Goal: Transaction & Acquisition: Purchase product/service

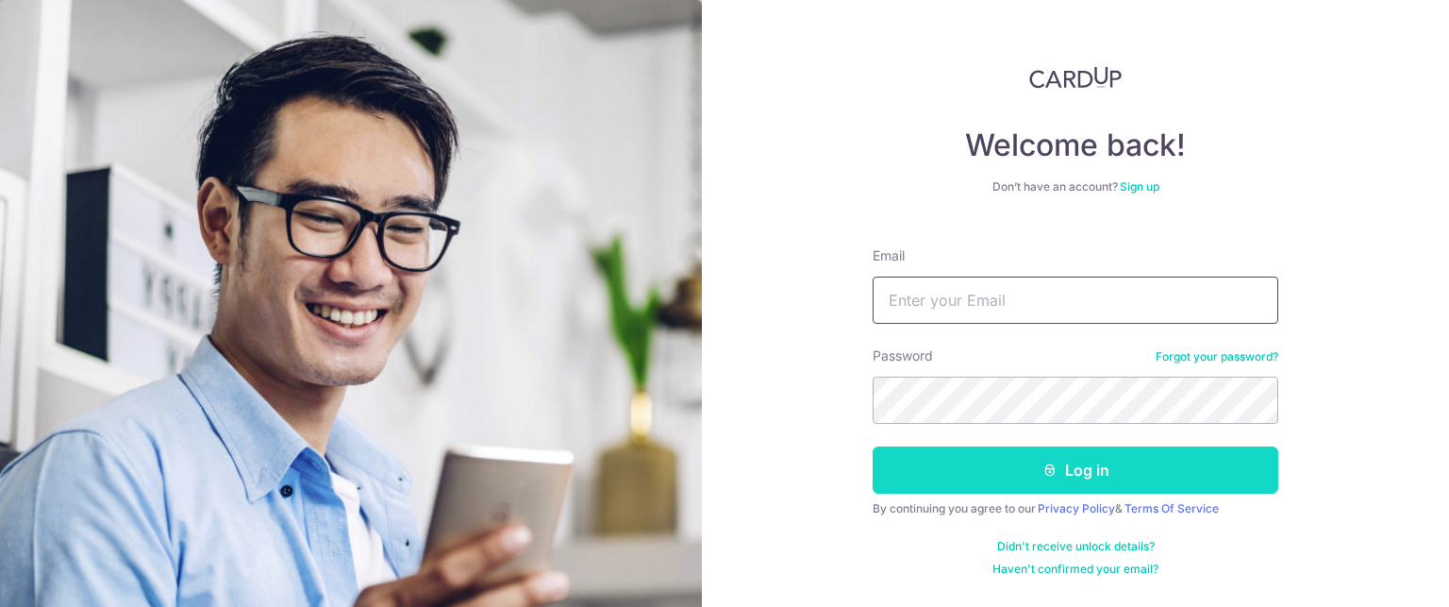
type input "[EMAIL_ADDRESS][DOMAIN_NAME]"
click at [1048, 463] on icon "submit" at bounding box center [1050, 469] width 15 height 15
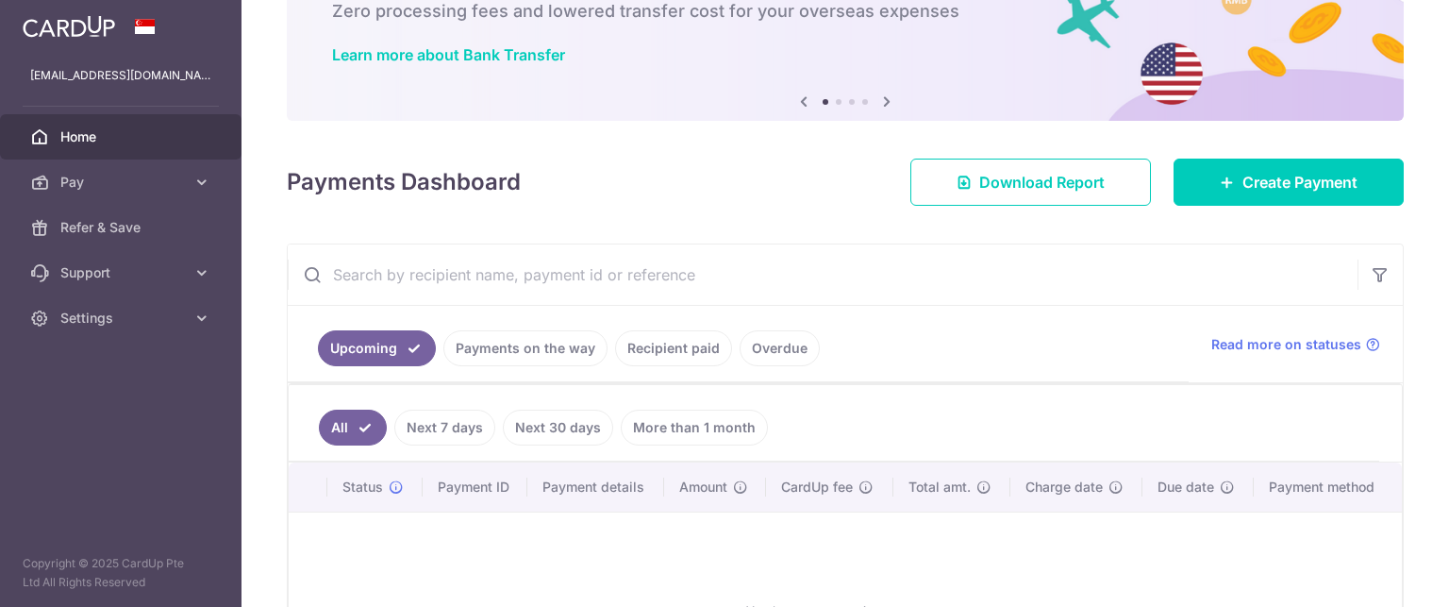
scroll to position [120, 0]
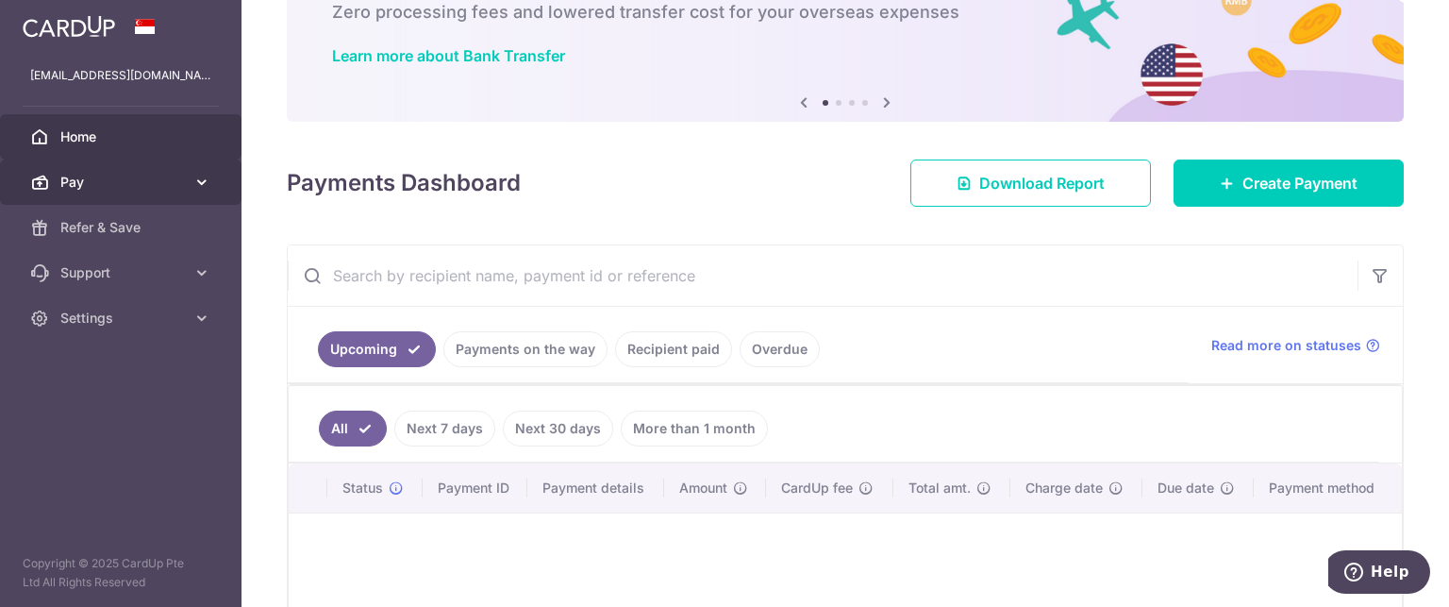
click at [116, 184] on span "Pay" at bounding box center [122, 182] width 125 height 19
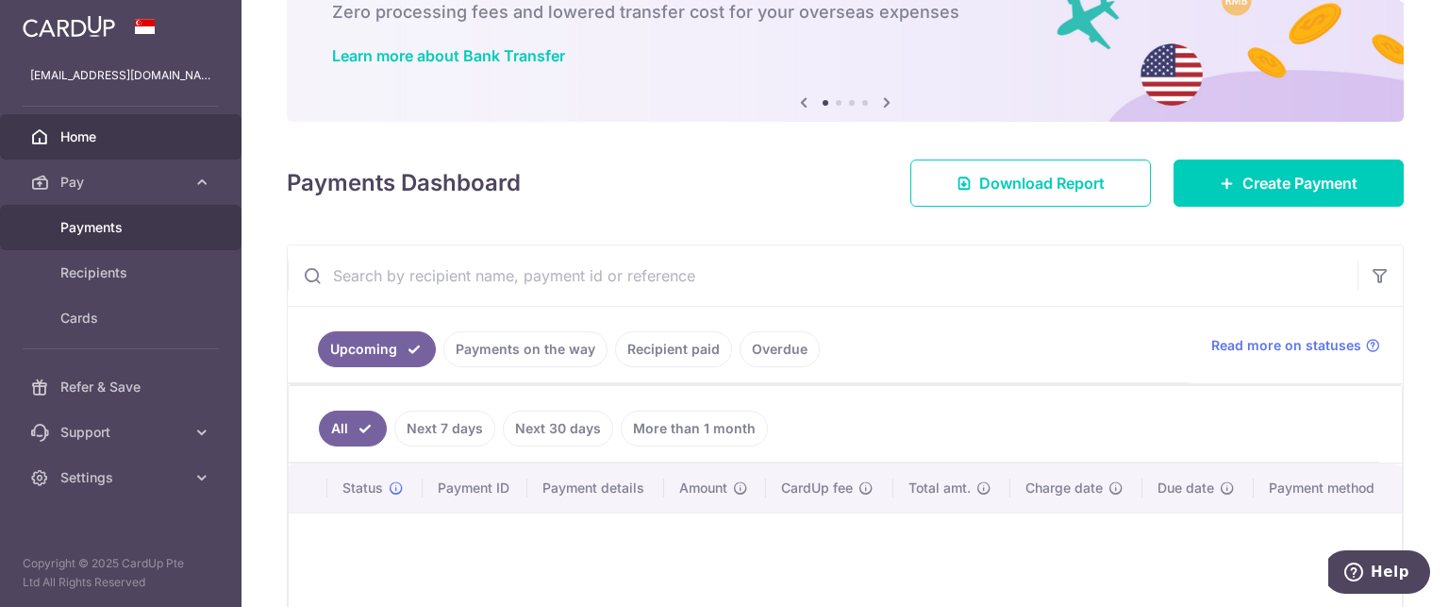
click at [97, 226] on span "Payments" at bounding box center [122, 227] width 125 height 19
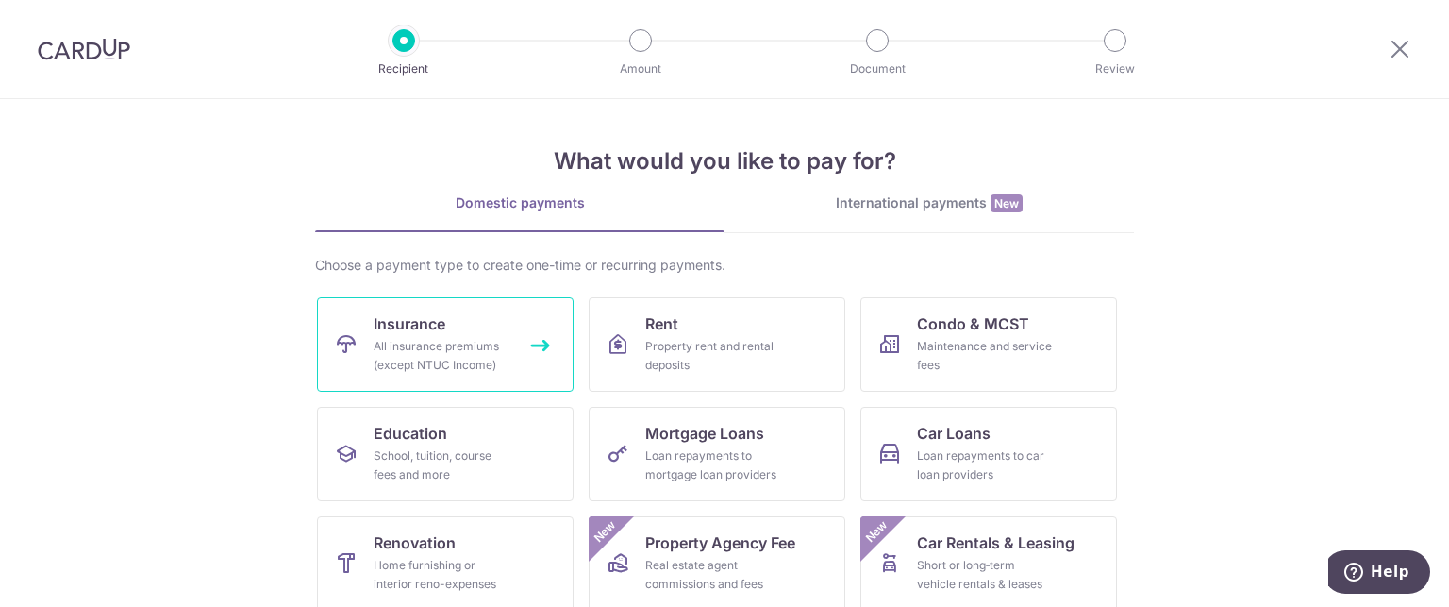
click at [397, 324] on span "Insurance" at bounding box center [410, 323] width 72 height 23
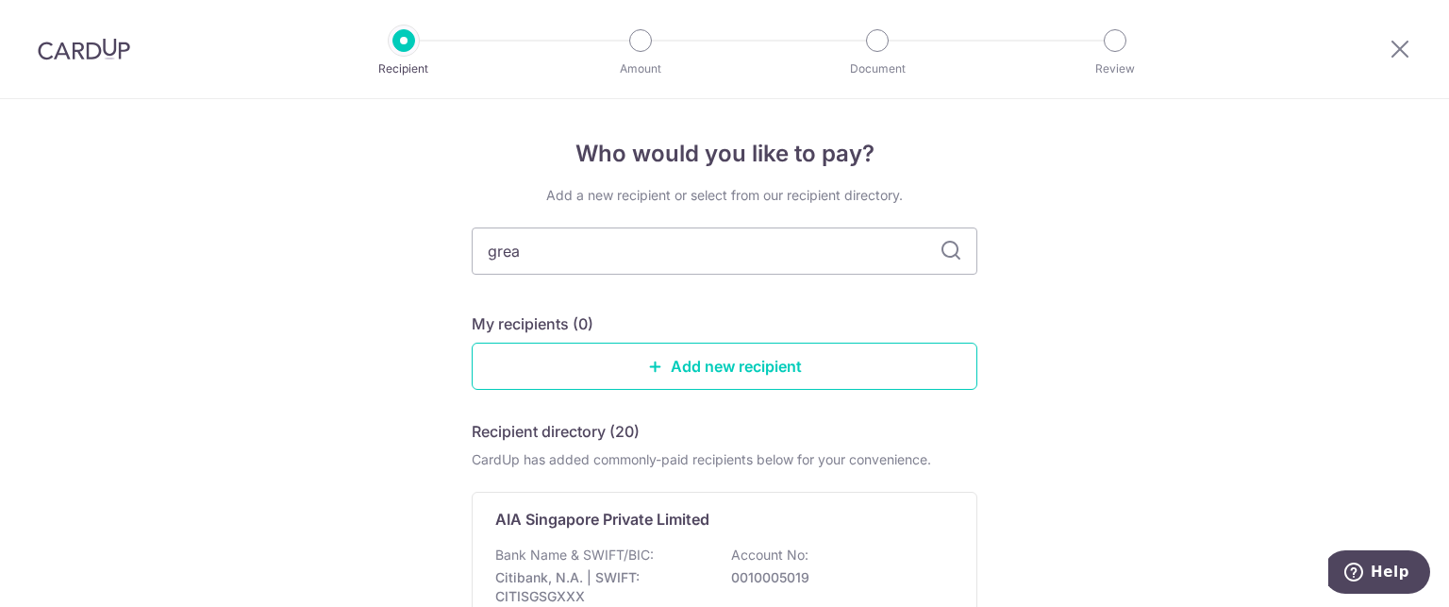
type input "great"
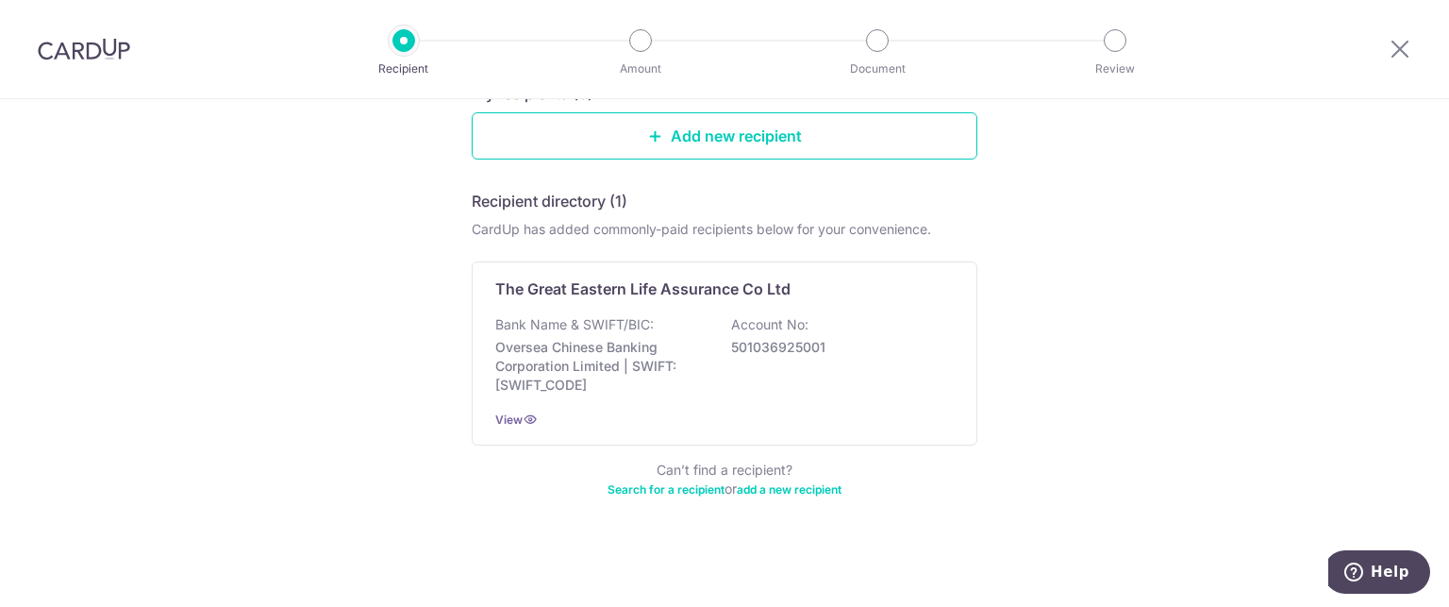
scroll to position [230, 0]
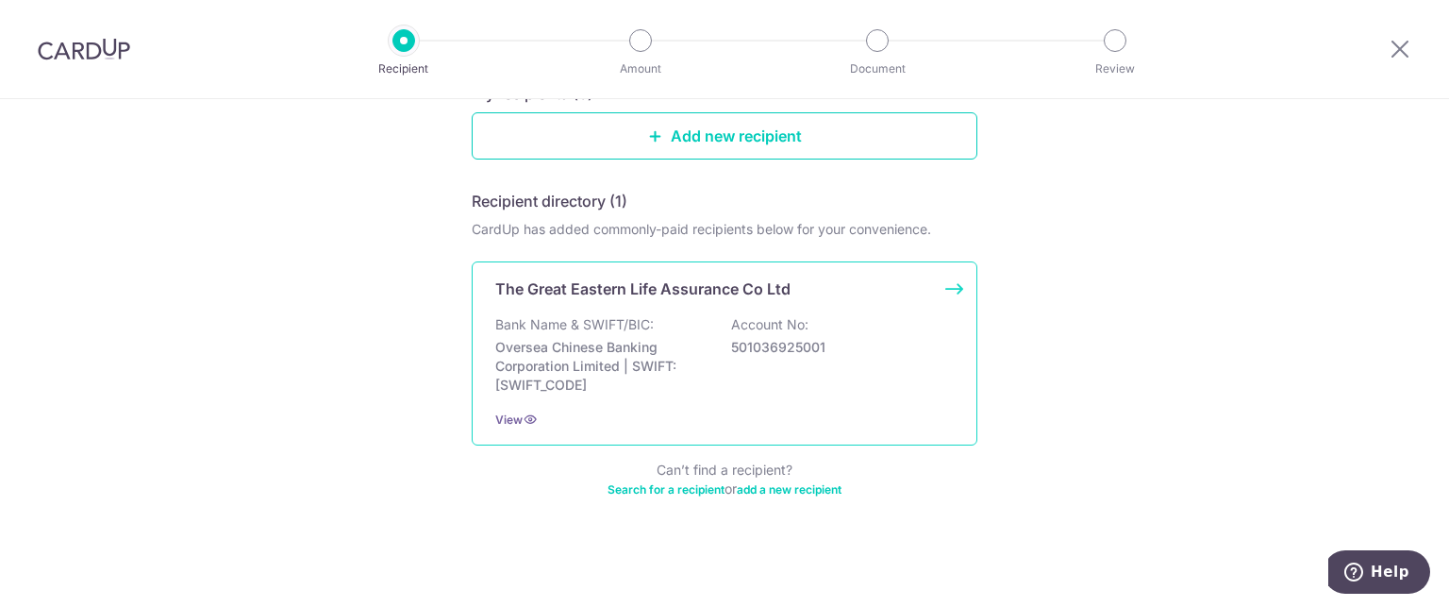
click at [504, 428] on div "The Great Eastern Life Assurance Co Ltd Bank Name & SWIFT/BIC: Oversea Chinese …" at bounding box center [725, 353] width 506 height 184
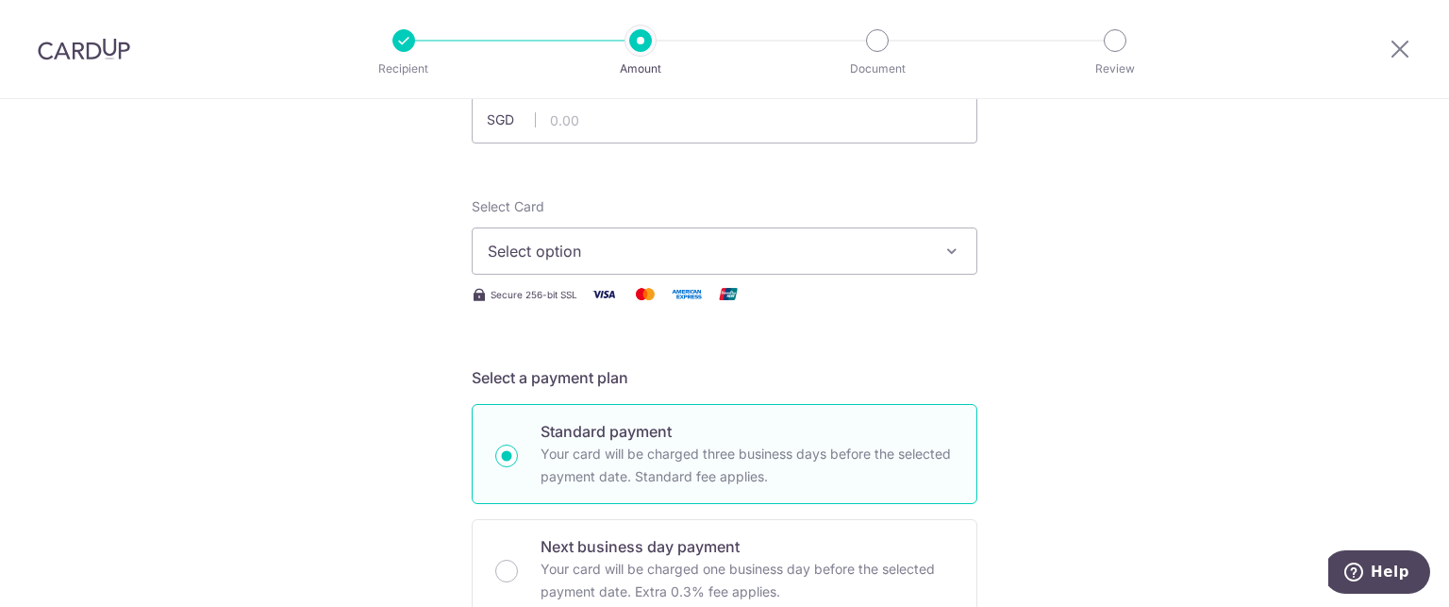
scroll to position [121, 0]
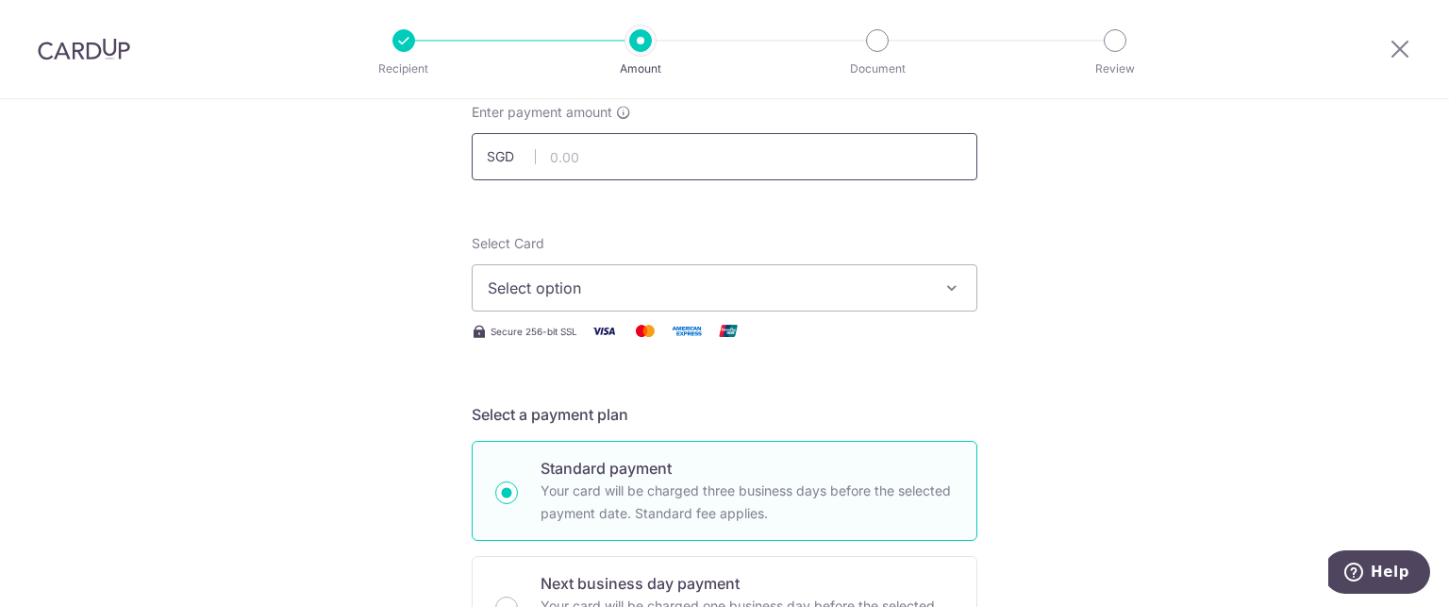
click at [652, 150] on input "text" at bounding box center [725, 156] width 506 height 47
type input "3,600.00"
click at [840, 285] on span "Select option" at bounding box center [708, 287] width 440 height 23
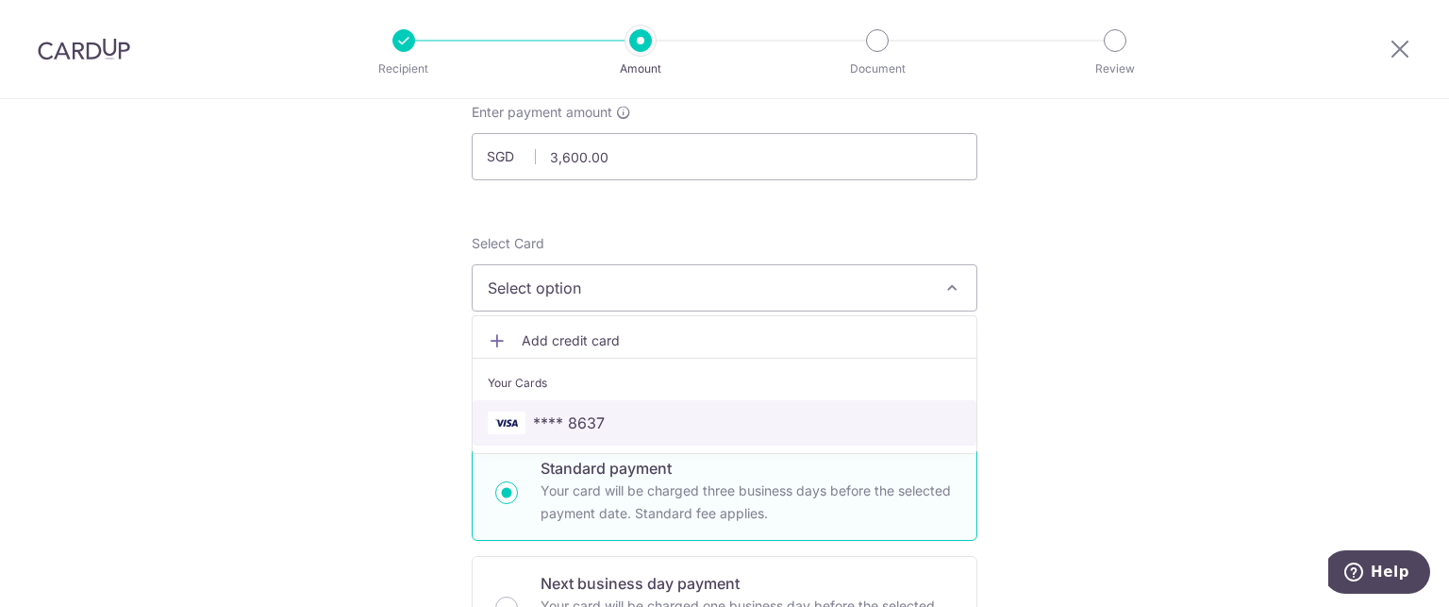
click at [781, 418] on span "**** 8637" at bounding box center [725, 422] width 474 height 23
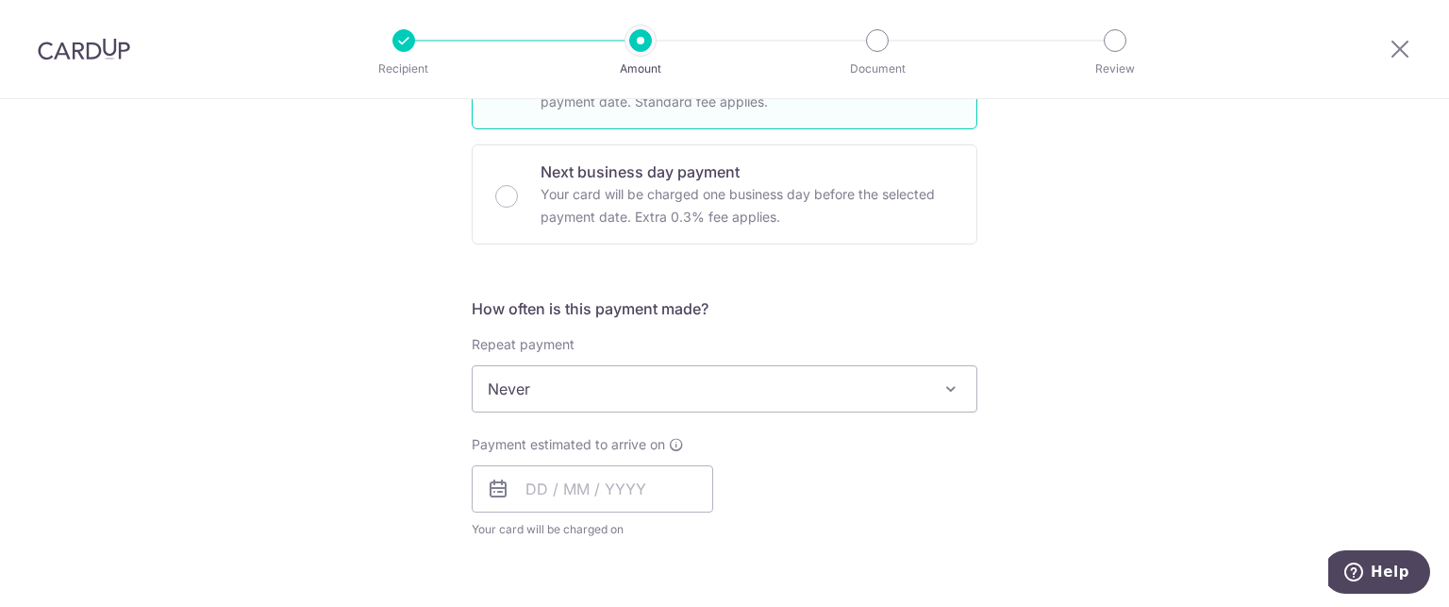
scroll to position [536, 0]
click at [557, 486] on input "text" at bounding box center [593, 484] width 242 height 47
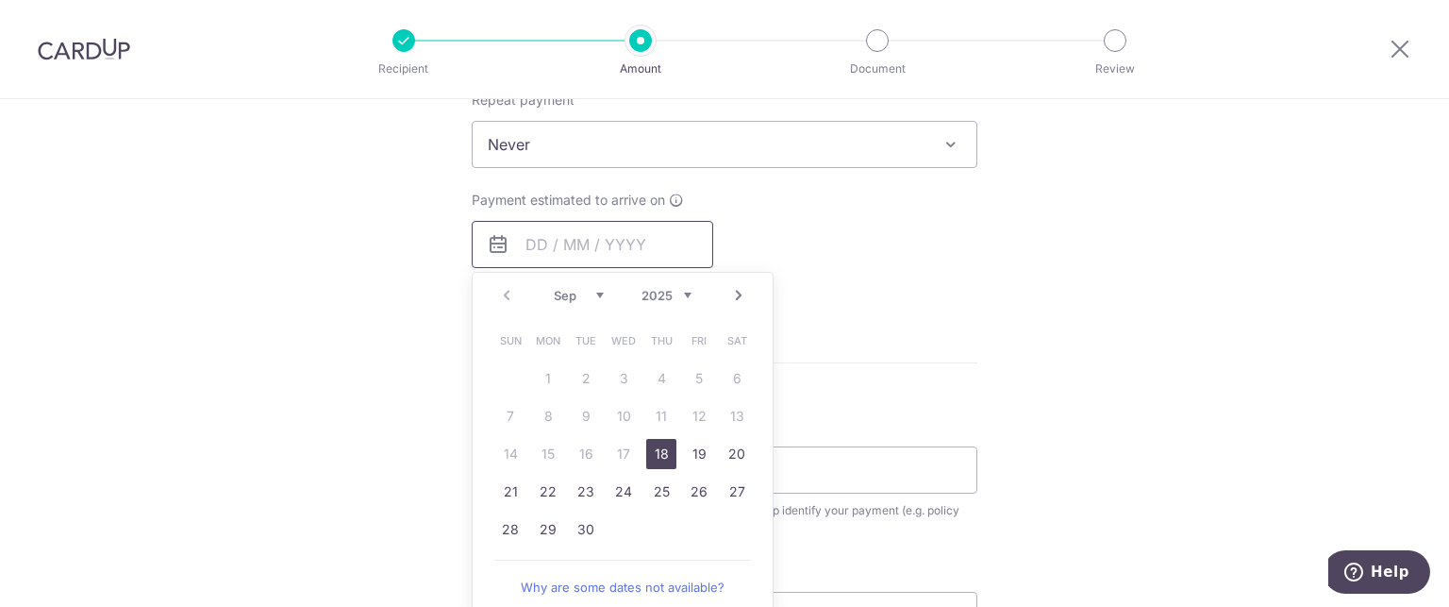
scroll to position [778, 0]
click at [370, 378] on div "Tell us more about your payment Enter payment amount SGD 3,600.00 3600.00 Selec…" at bounding box center [724, 175] width 1449 height 1707
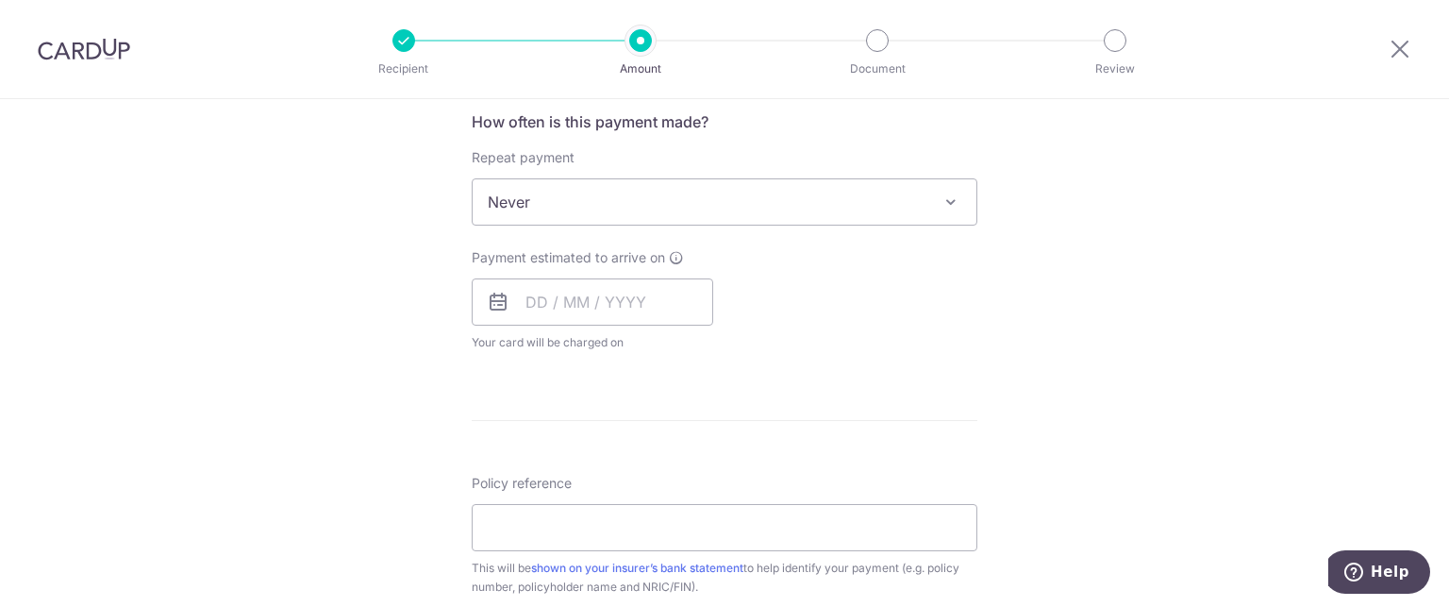
scroll to position [717, 0]
click at [551, 312] on input "text" at bounding box center [593, 303] width 242 height 47
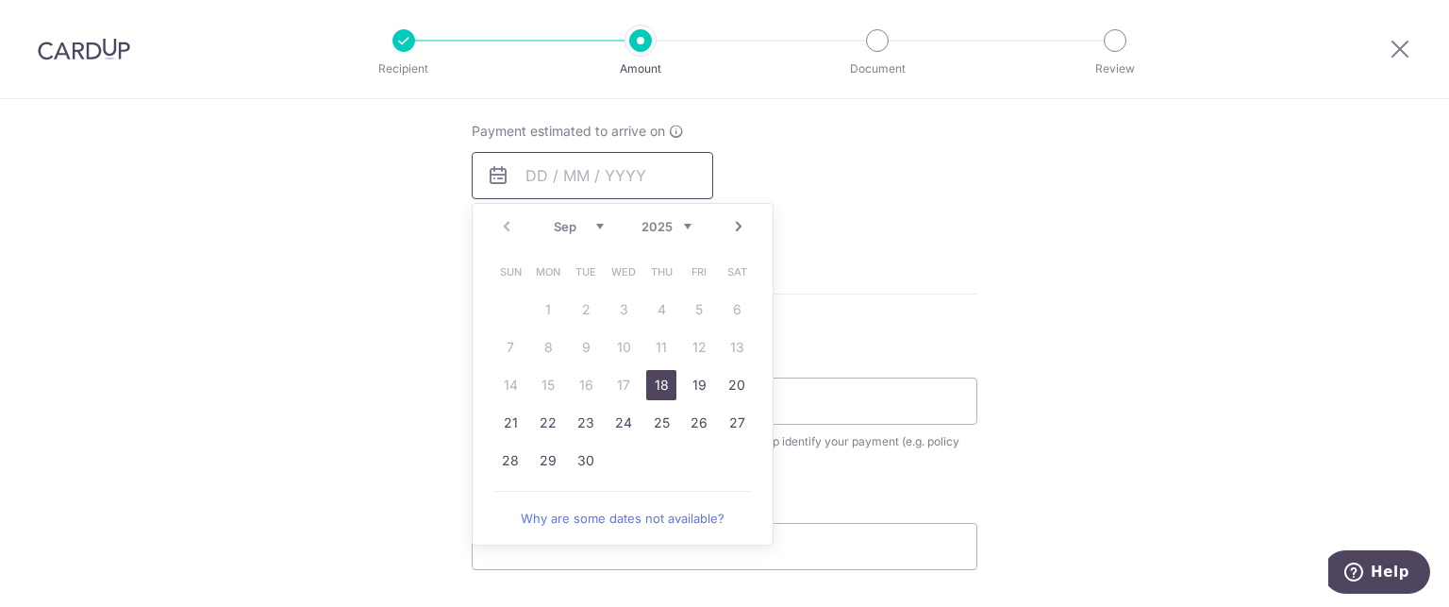
scroll to position [845, 0]
click at [704, 380] on link "19" at bounding box center [699, 385] width 30 height 30
type input "[DATE]"
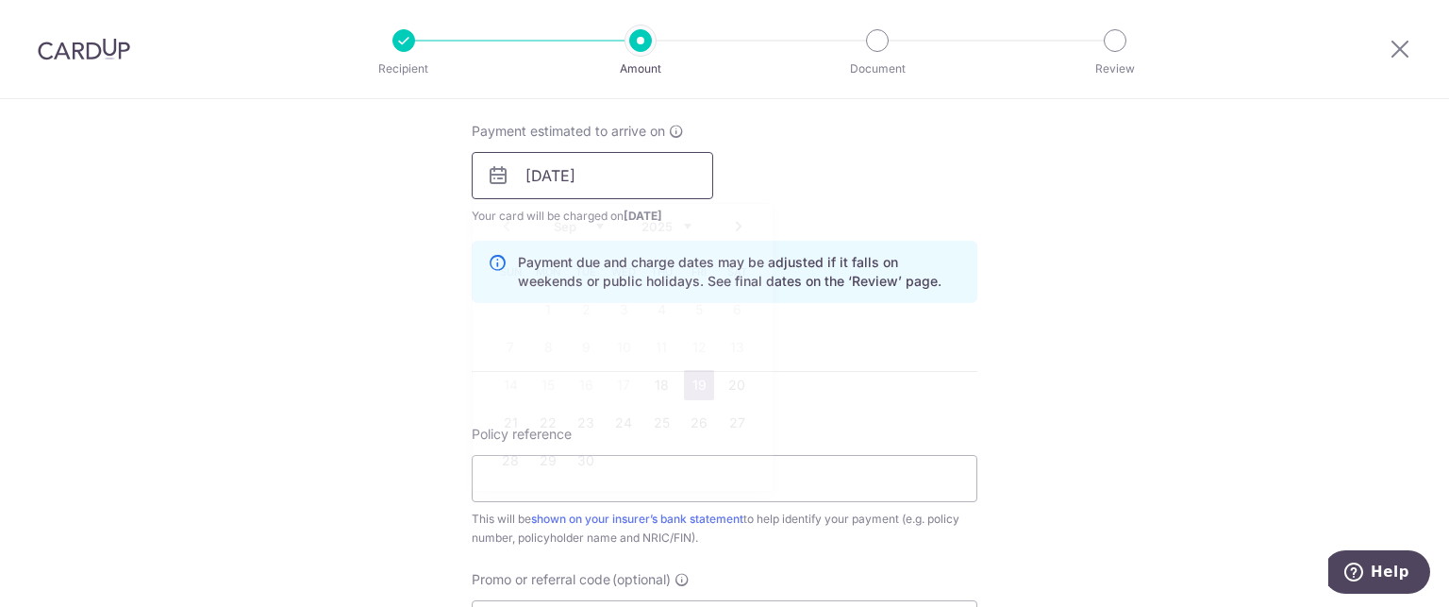
click at [660, 174] on input "[DATE]" at bounding box center [593, 175] width 242 height 47
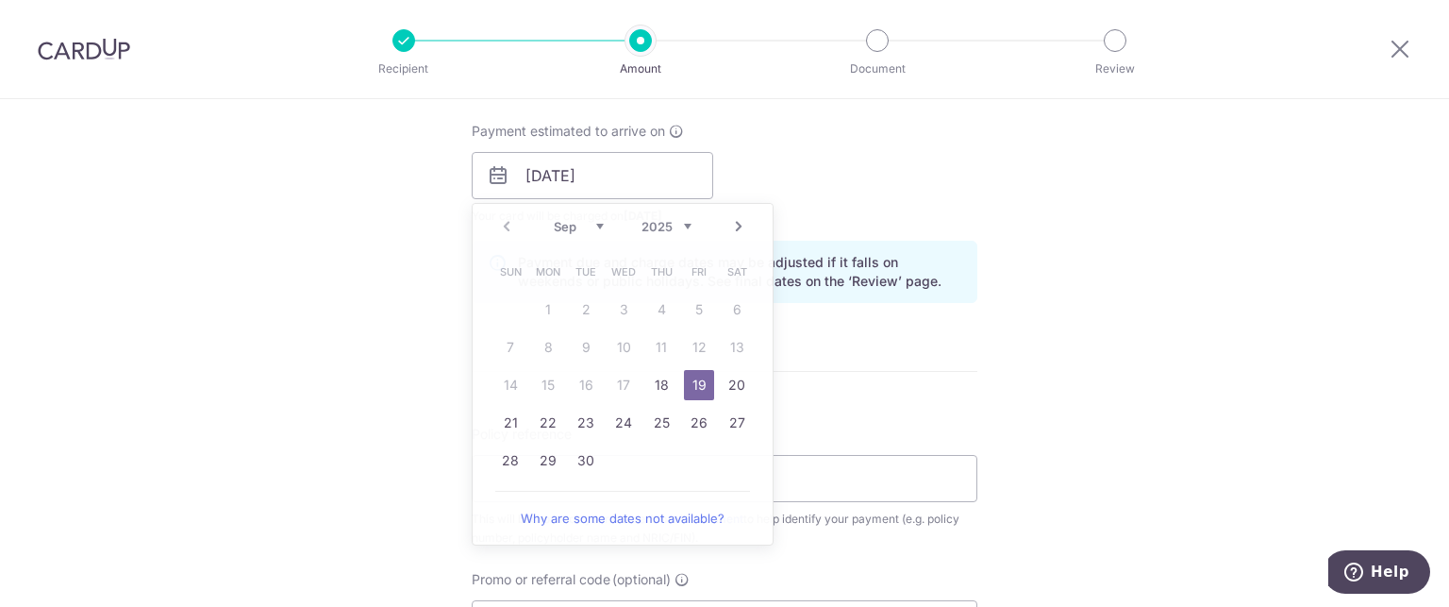
click at [1072, 267] on div "Tell us more about your payment Enter payment amount SGD 3,600.00 3600.00 Selec…" at bounding box center [724, 146] width 1449 height 1784
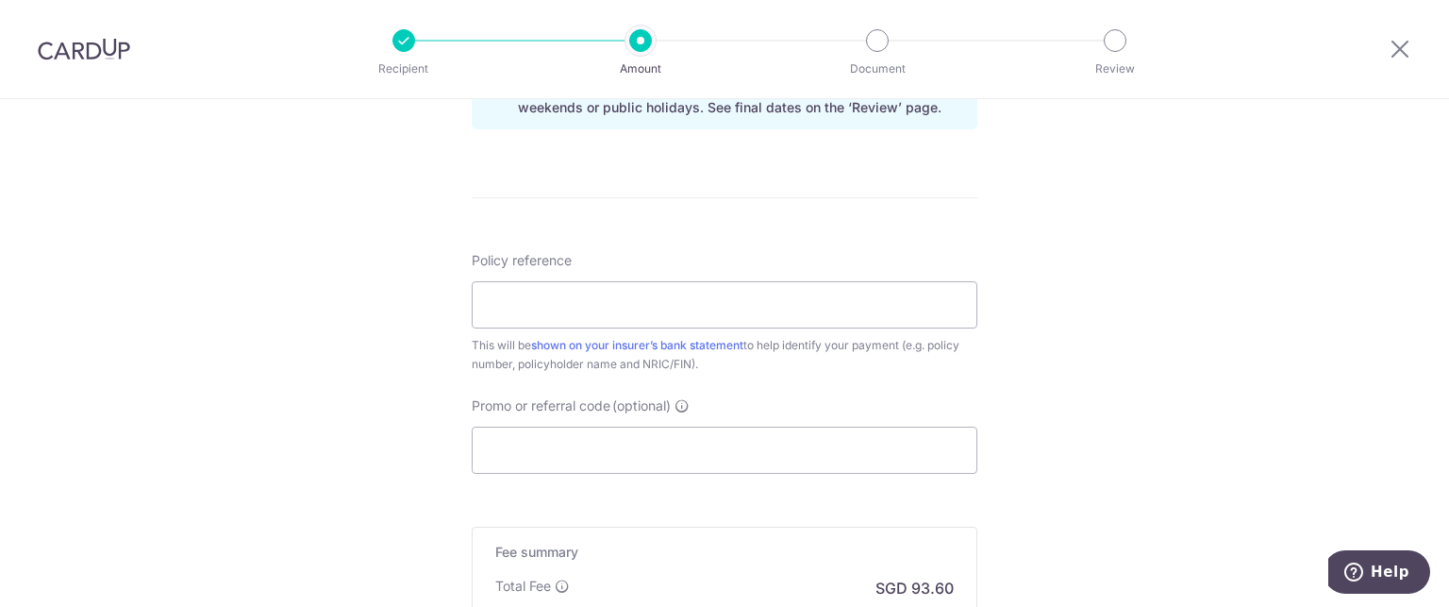
scroll to position [1057, 0]
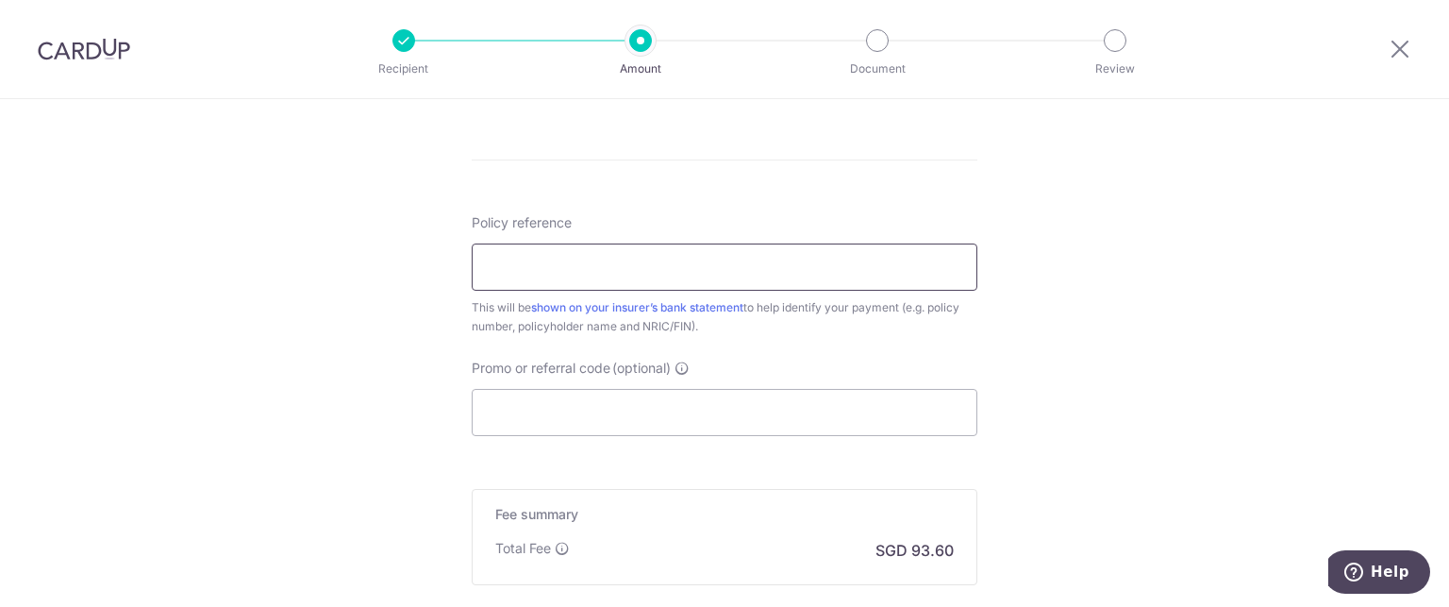
click at [878, 268] on input "Policy reference" at bounding box center [725, 266] width 506 height 47
click at [659, 274] on input "Policy reference" at bounding box center [725, 266] width 506 height 47
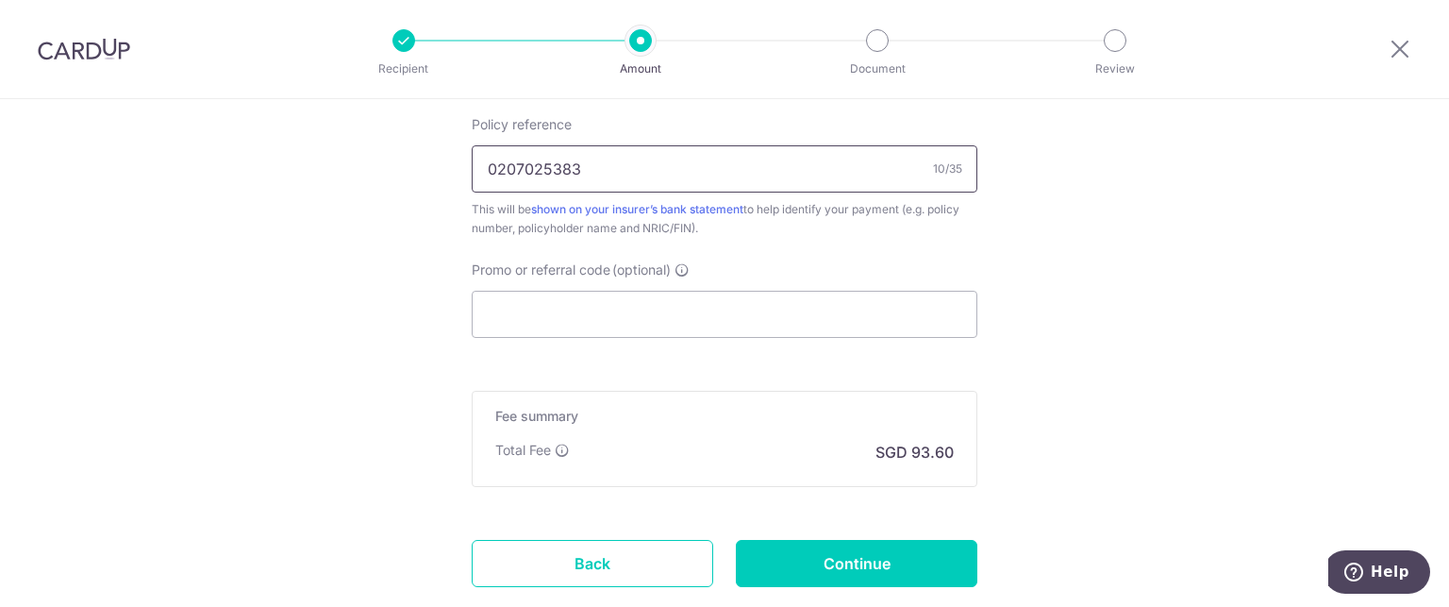
scroll to position [1162, 0]
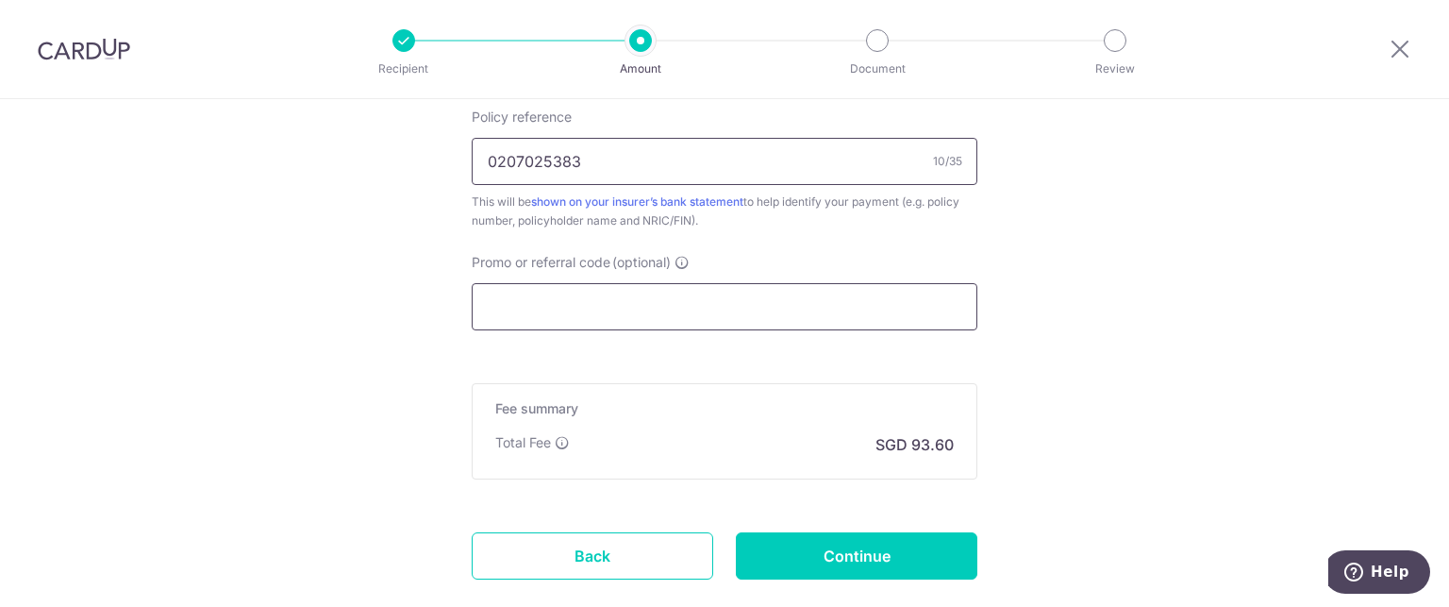
type input "0207025383"
click at [661, 300] on input "Promo or referral code (optional)" at bounding box center [725, 306] width 506 height 47
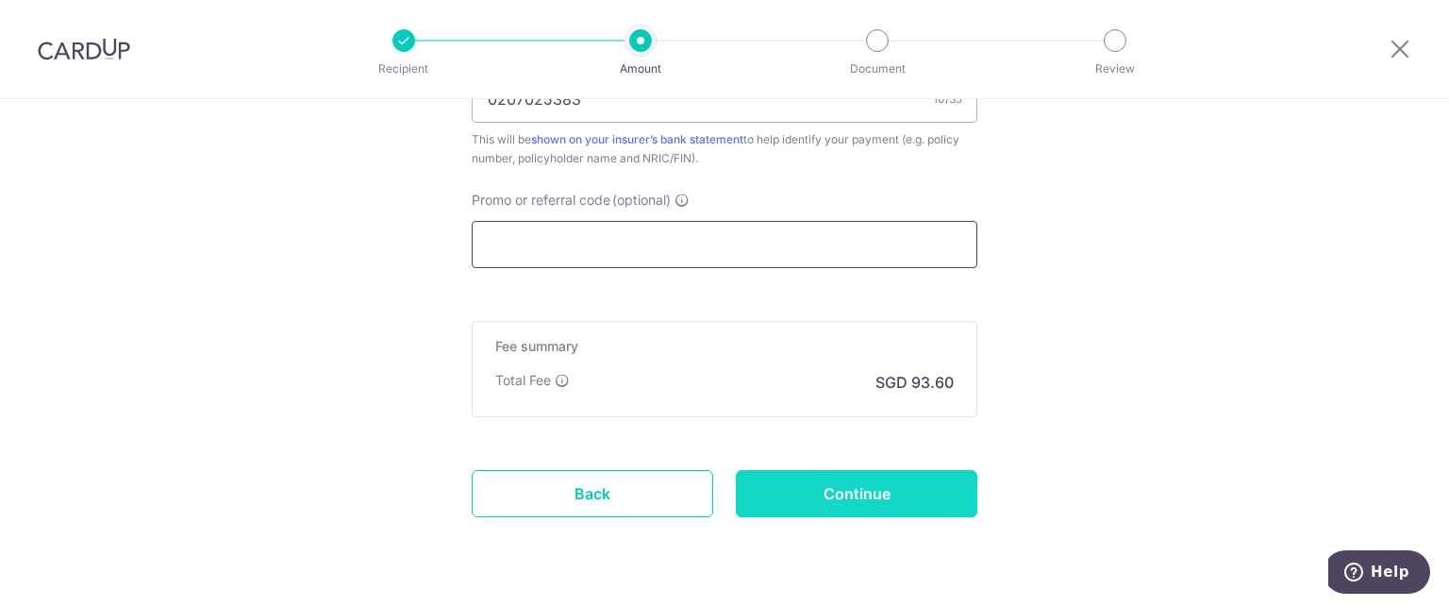
scroll to position [1226, 0]
click at [790, 480] on input "Continue" at bounding box center [857, 492] width 242 height 47
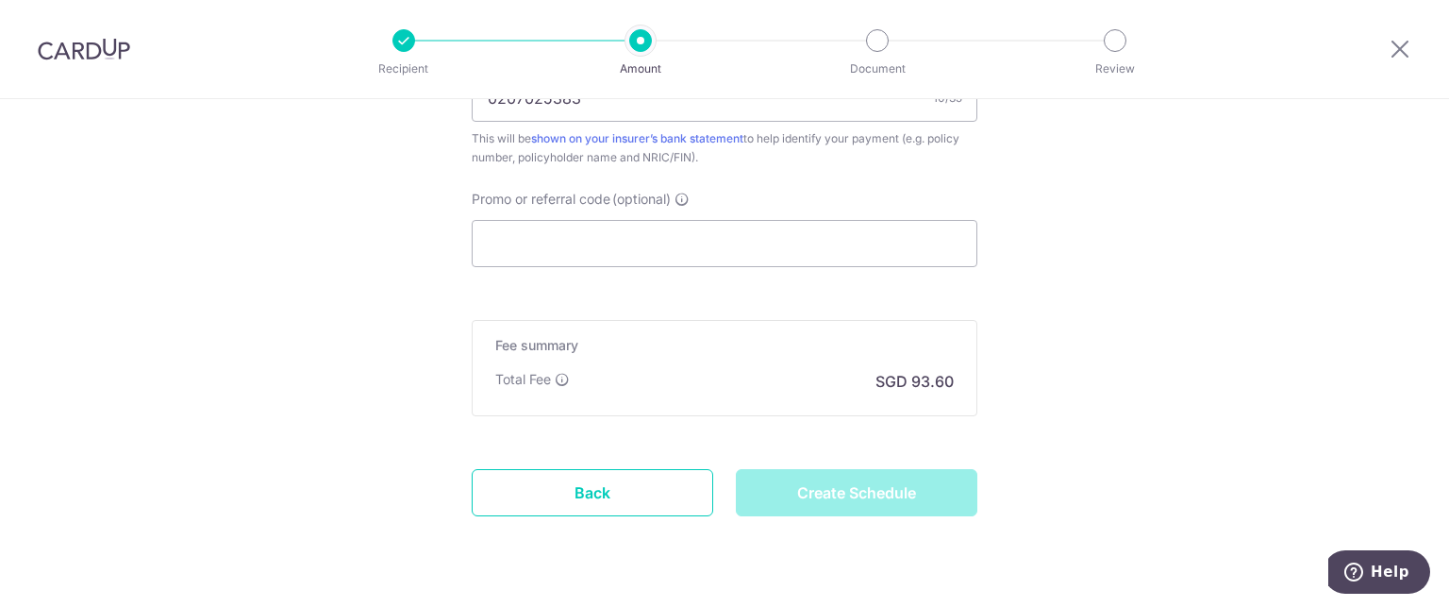
type input "Create Schedule"
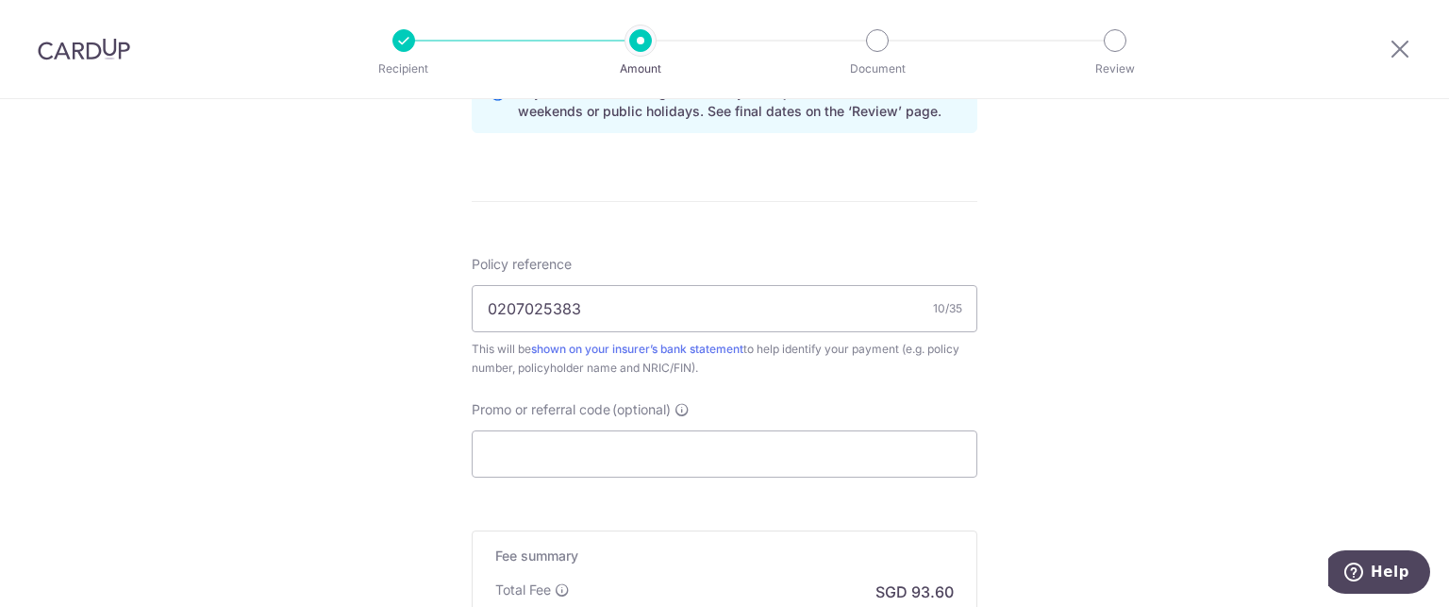
scroll to position [1014, 0]
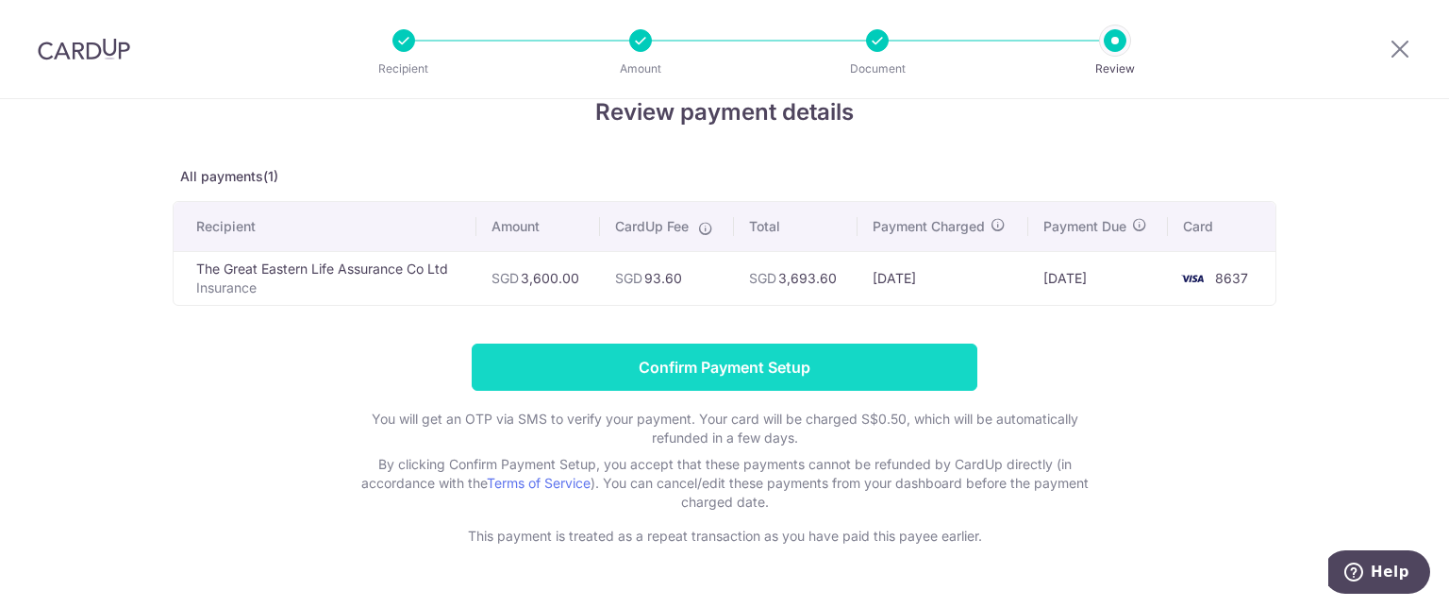
scroll to position [91, 0]
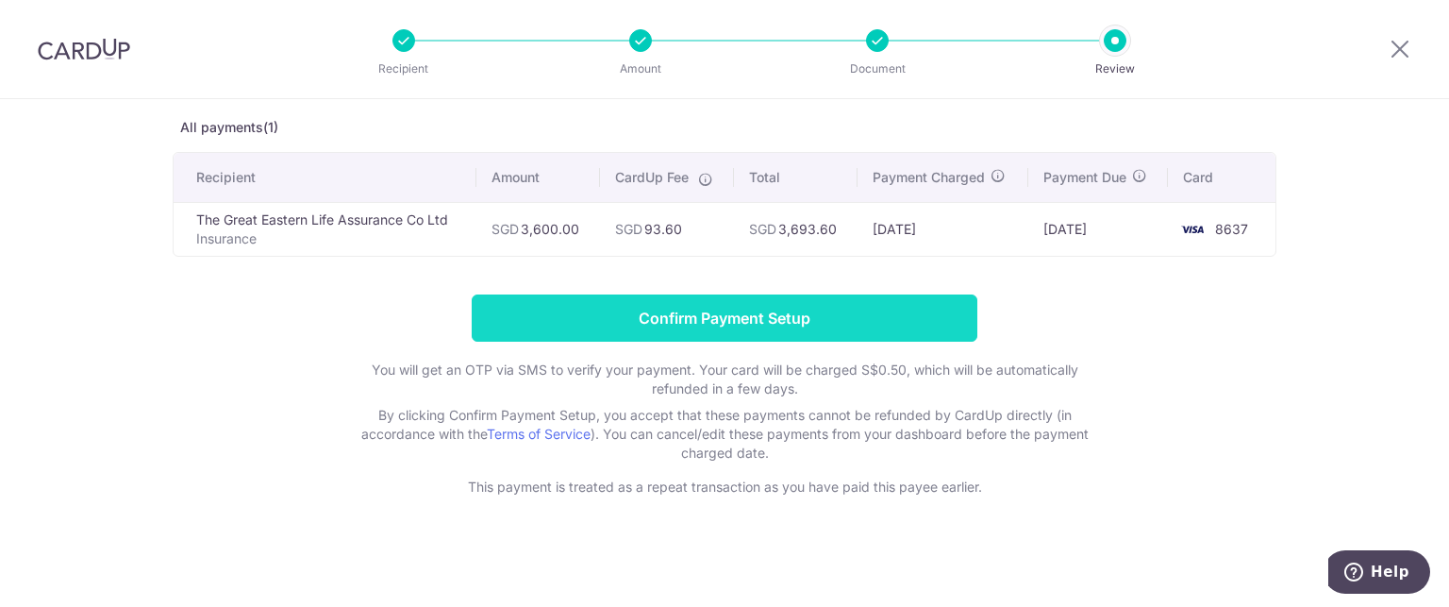
click at [874, 335] on input "Confirm Payment Setup" at bounding box center [725, 317] width 506 height 47
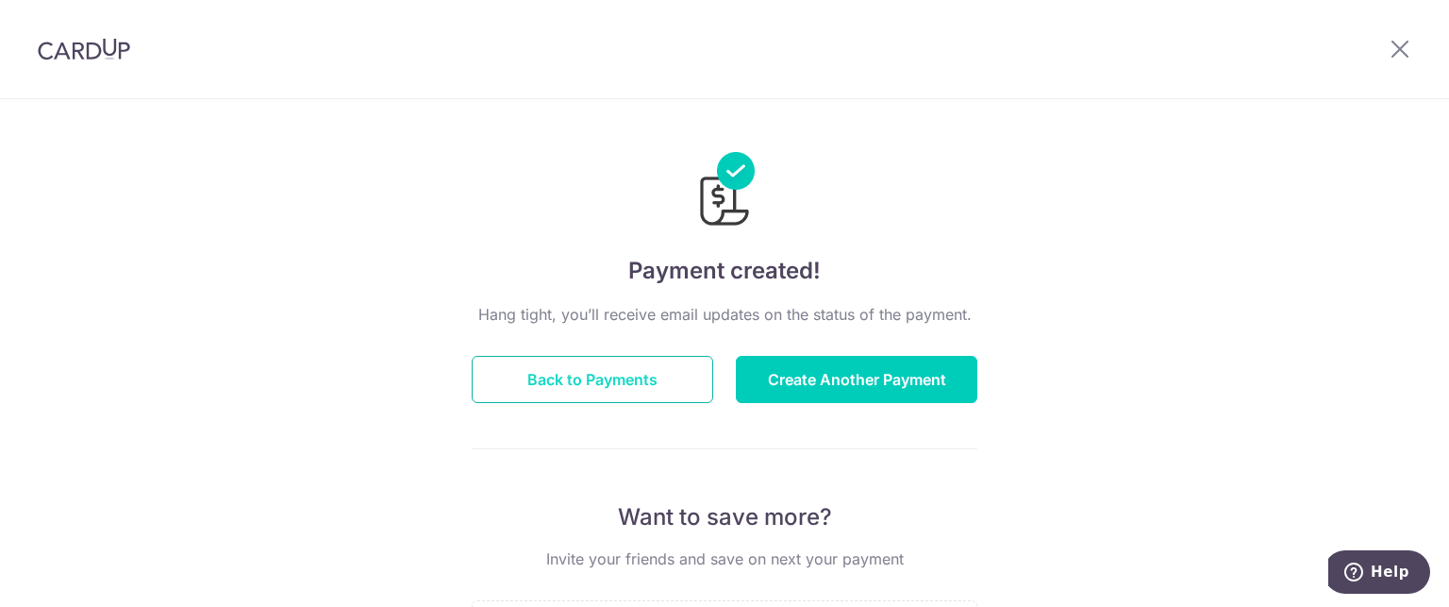
click at [564, 382] on button "Back to Payments" at bounding box center [593, 379] width 242 height 47
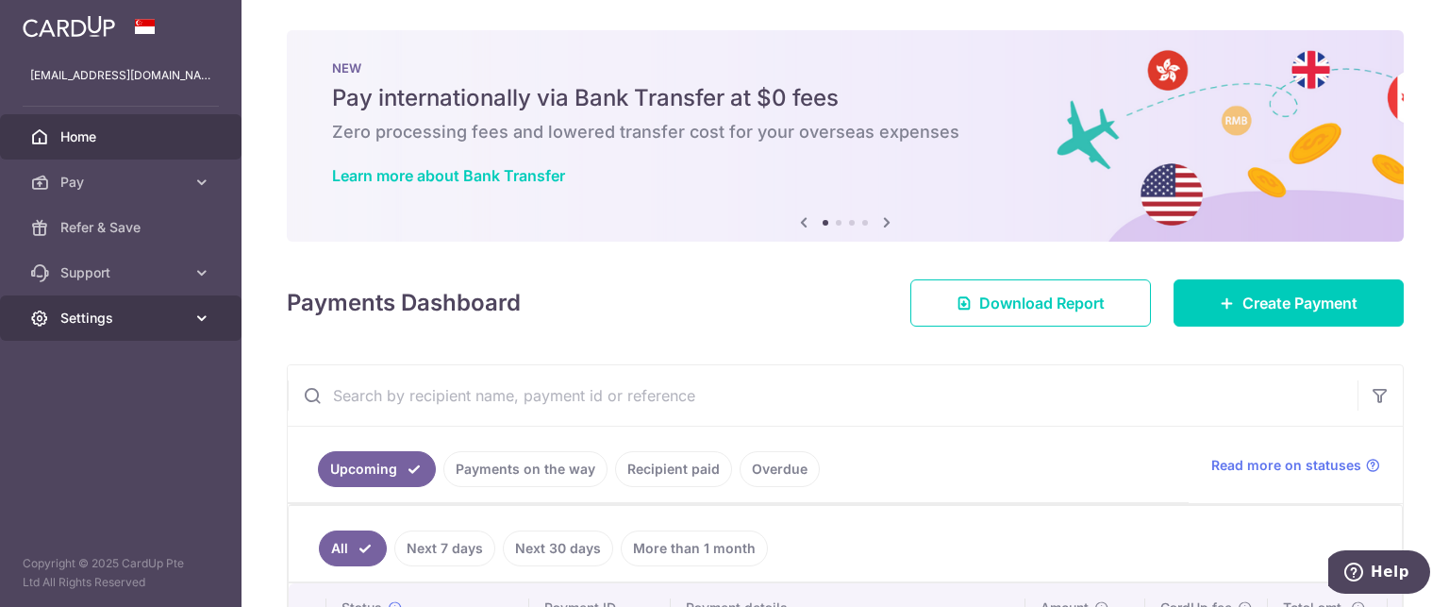
click at [166, 309] on span "Settings" at bounding box center [122, 318] width 125 height 19
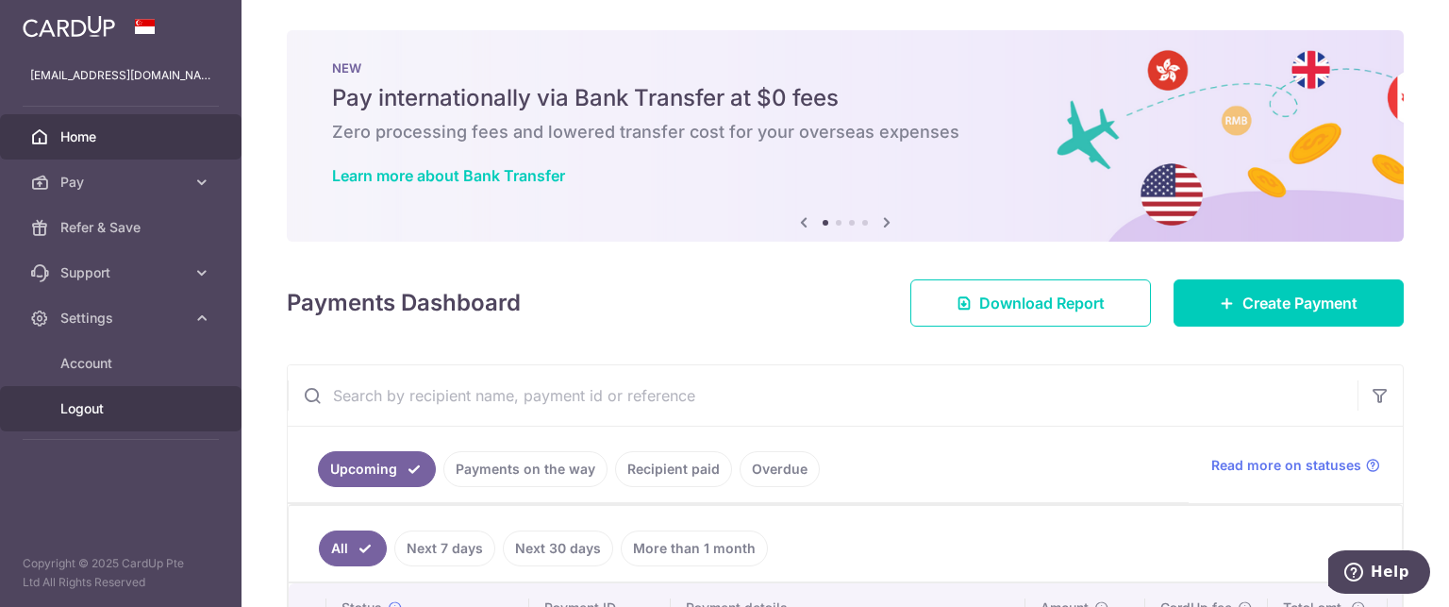
click at [92, 397] on link "Logout" at bounding box center [121, 408] width 242 height 45
